Goal: Communication & Community: Participate in discussion

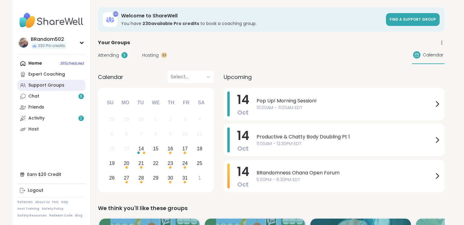
click at [39, 85] on div "Support Groups" at bounding box center [46, 85] width 36 height 6
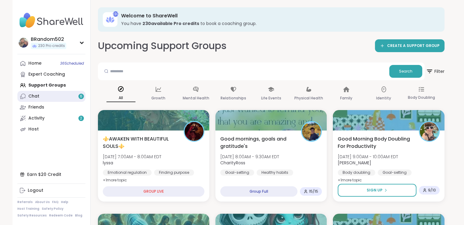
click at [49, 95] on link "Chat 6" at bounding box center [51, 96] width 68 height 11
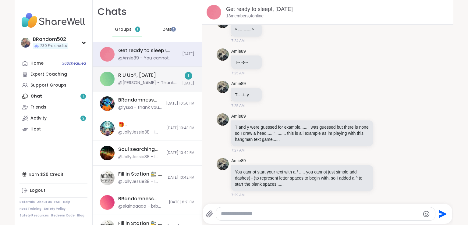
click at [135, 85] on div "@[PERSON_NAME] - Thank you for the readings [DATE] [PERSON_NAME]!" at bounding box center [148, 83] width 60 height 6
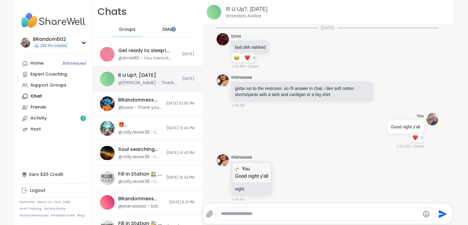
scroll to position [2763, 0]
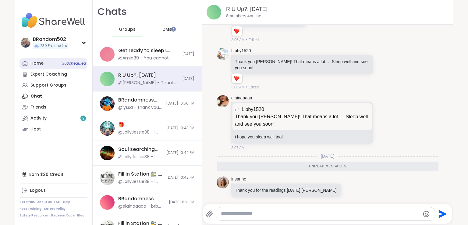
click at [43, 61] on link "Home 36 Scheduled" at bounding box center [54, 63] width 68 height 11
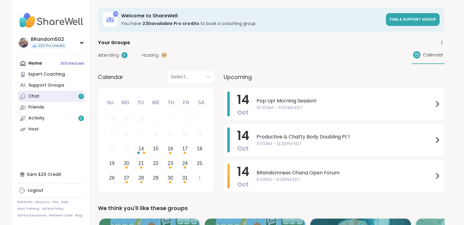
click at [60, 95] on link "Chat 1" at bounding box center [51, 96] width 68 height 11
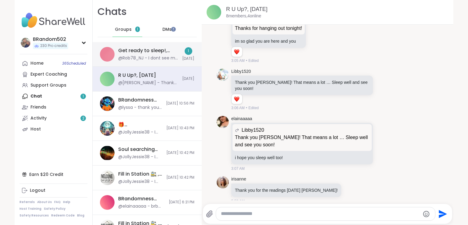
click at [135, 50] on div "Get ready to sleep!, [DATE]" at bounding box center [148, 50] width 60 height 7
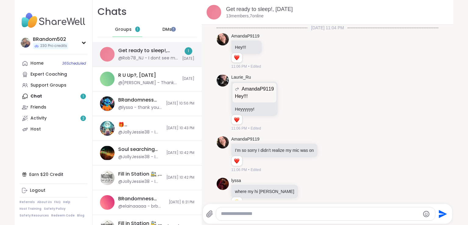
scroll to position [3173, 0]
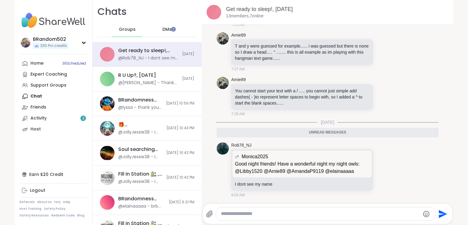
click at [5, 117] on div "BRandom502 230 Pro credits BRandom502 230 Pro credits Profile Membership Settin…" at bounding box center [234, 112] width 468 height 225
